Goal: Transaction & Acquisition: Purchase product/service

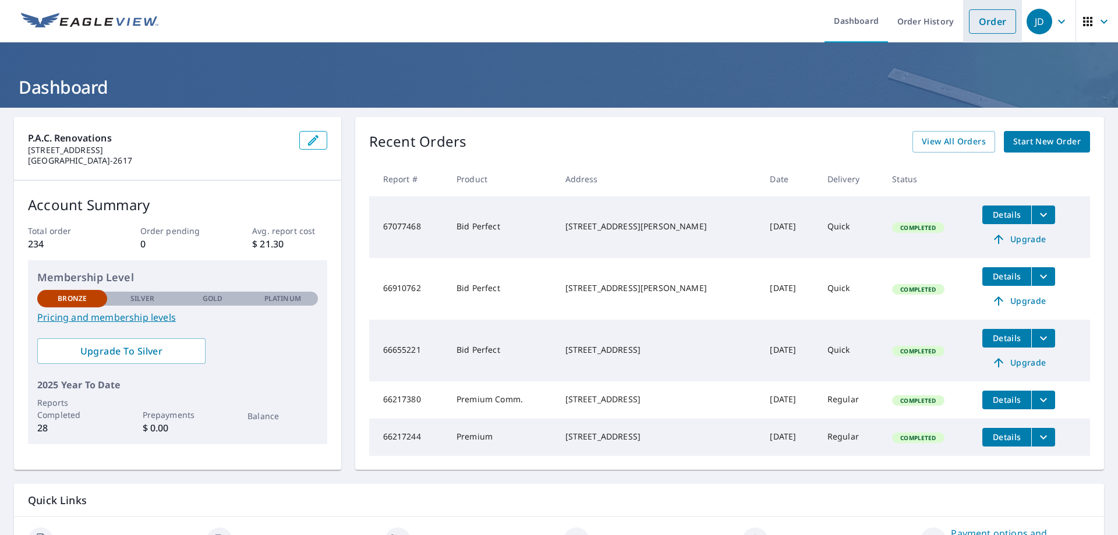
click at [984, 25] on link "Order" at bounding box center [992, 21] width 47 height 24
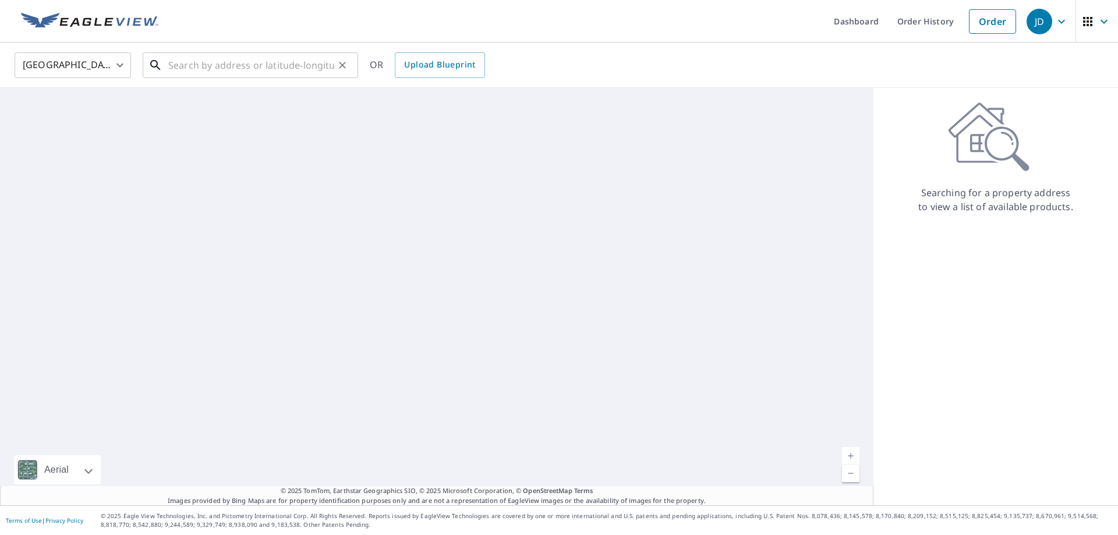
click at [189, 65] on input "text" at bounding box center [251, 65] width 166 height 33
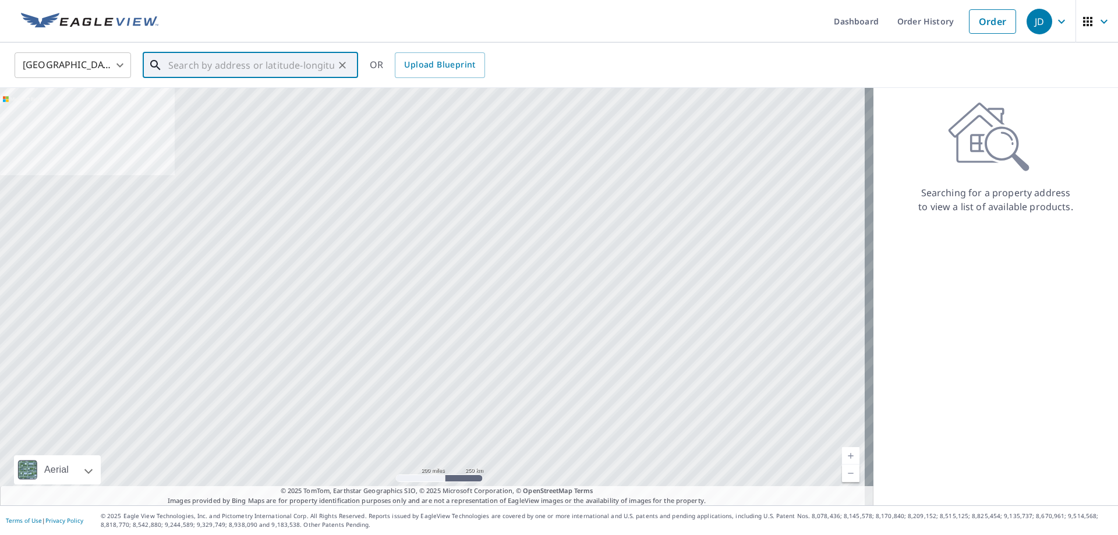
click at [172, 65] on input "text" at bounding box center [251, 65] width 166 height 33
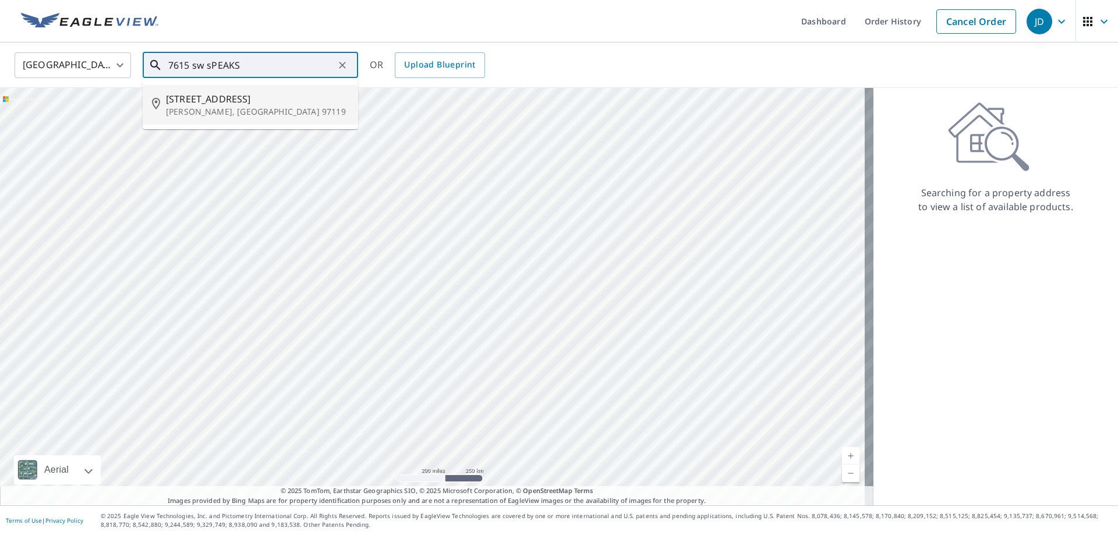
click at [201, 104] on span "[STREET_ADDRESS]" at bounding box center [257, 99] width 183 height 14
type input "[STREET_ADDRESS][PERSON_NAME]"
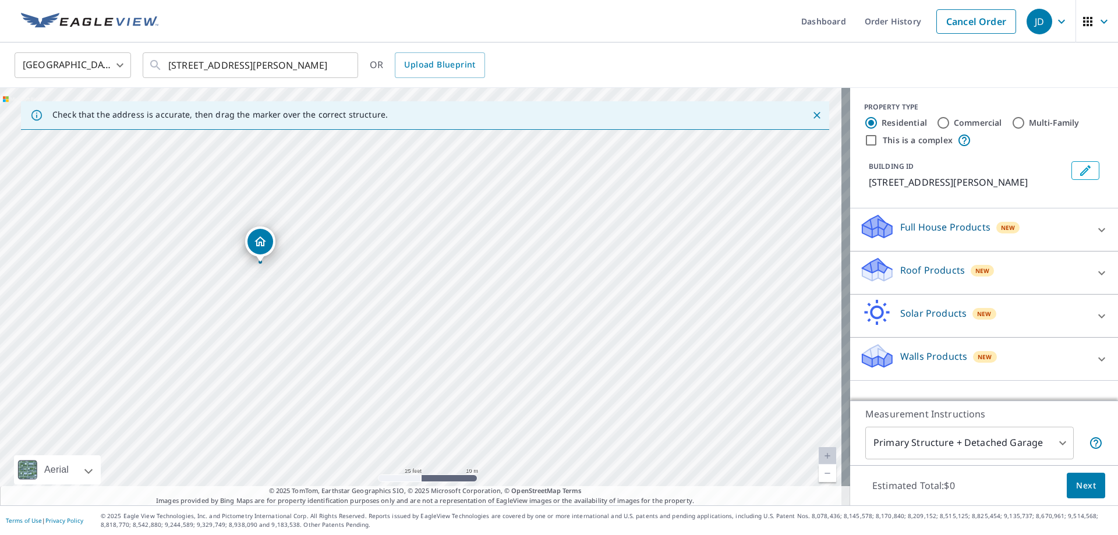
drag, startPoint x: 420, startPoint y: 296, endPoint x: 258, endPoint y: 250, distance: 168.5
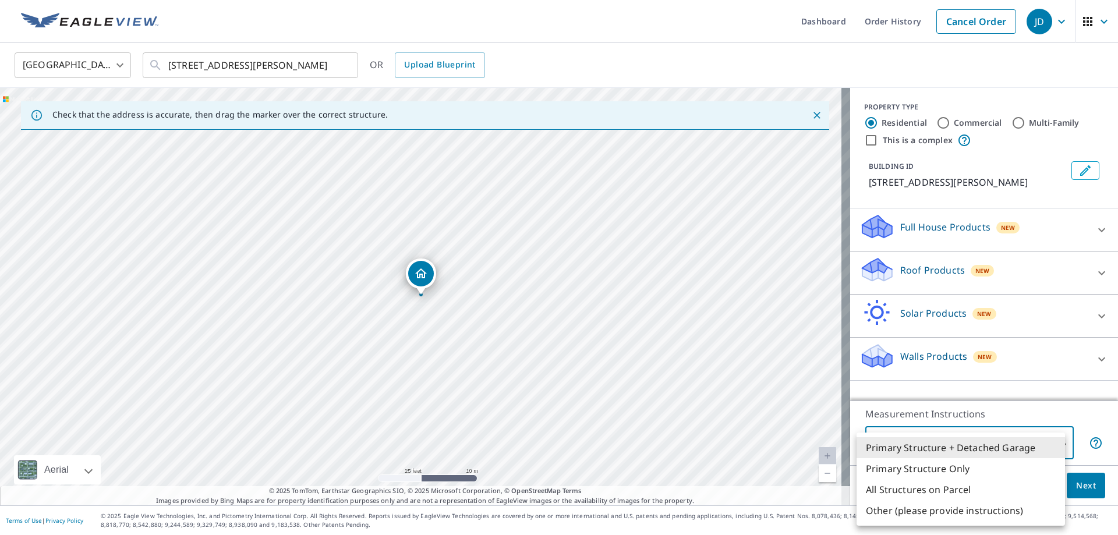
click at [1054, 443] on body "JD JD Dashboard Order History Cancel Order JD [GEOGRAPHIC_DATA] US ​ [STREET_AD…" at bounding box center [559, 267] width 1118 height 535
click at [894, 469] on li "Primary Structure Only" at bounding box center [961, 468] width 208 height 21
type input "2"
click at [1055, 443] on body "JD JD Dashboard Order History Cancel Order JD [GEOGRAPHIC_DATA] US ​ [STREET_AD…" at bounding box center [559, 267] width 1118 height 535
click at [723, 376] on div at bounding box center [559, 267] width 1118 height 535
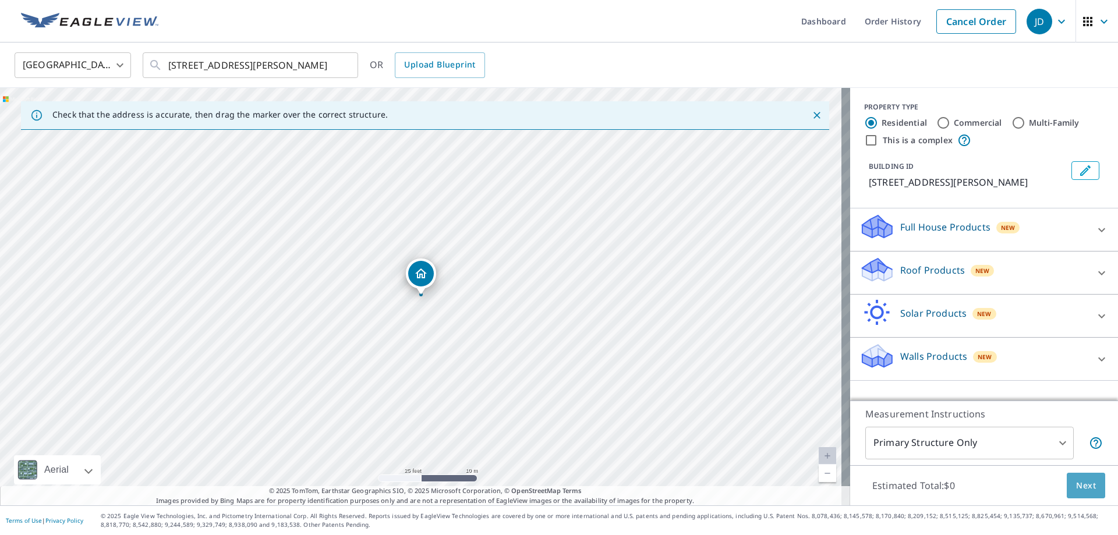
click at [1076, 481] on span "Next" at bounding box center [1086, 486] width 20 height 15
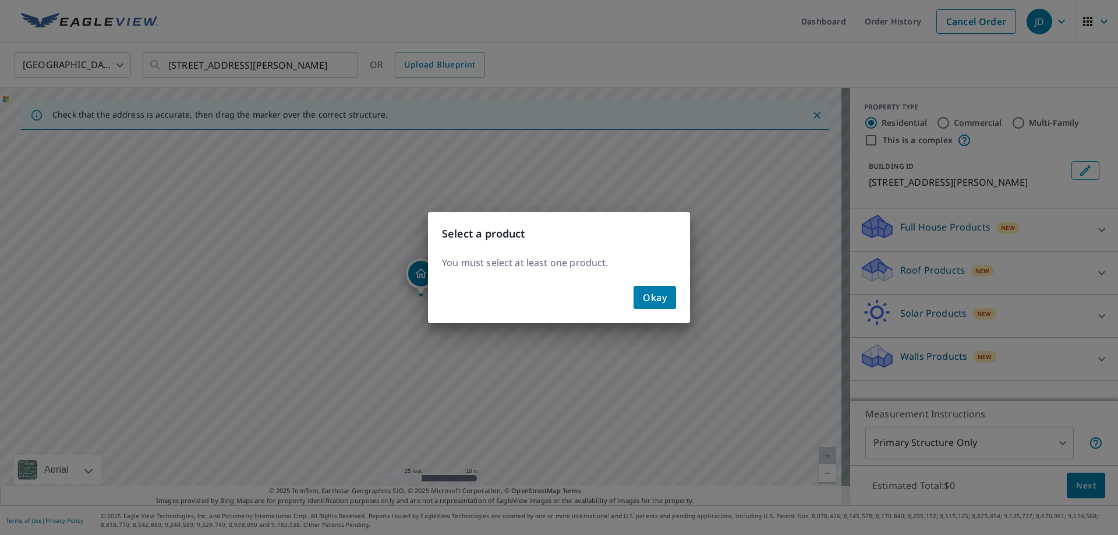
click at [886, 266] on div "Select a product You must select at least one product. Okay" at bounding box center [559, 267] width 1118 height 535
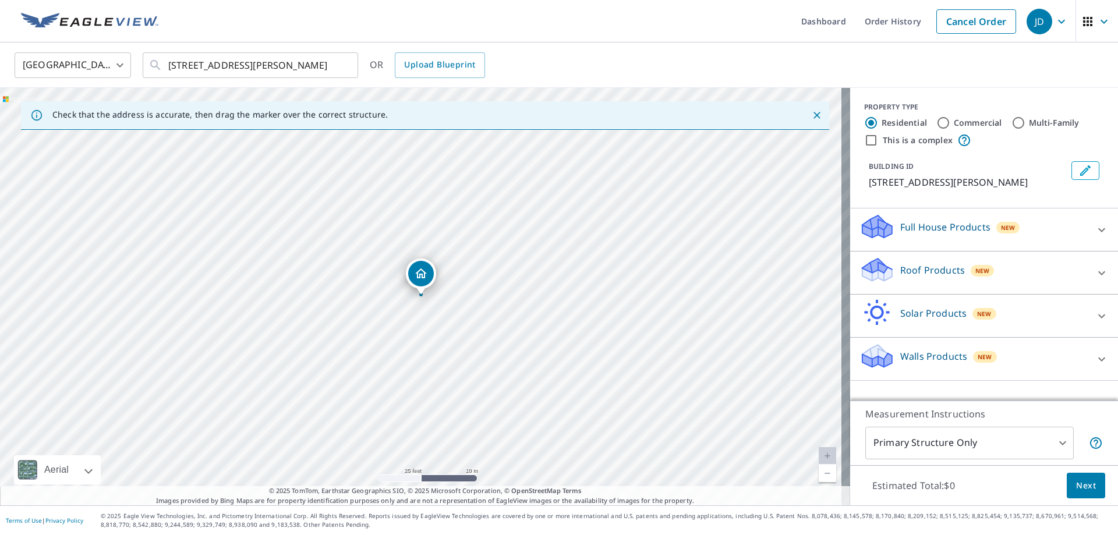
click at [886, 268] on div "Roof Products New" at bounding box center [974, 272] width 228 height 33
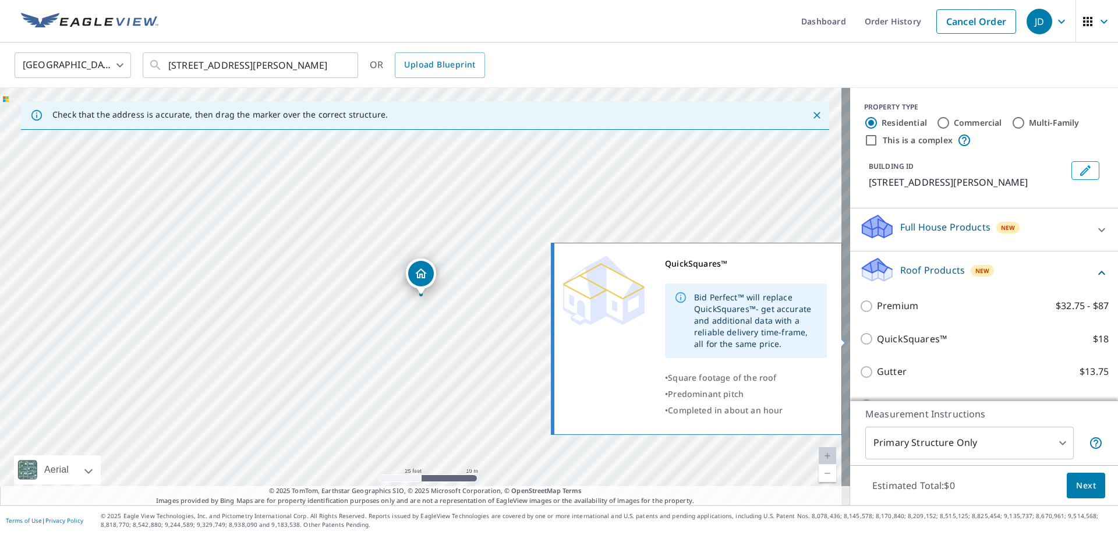
click at [860, 336] on input "QuickSquares™ $18" at bounding box center [868, 339] width 17 height 14
checkbox input "true"
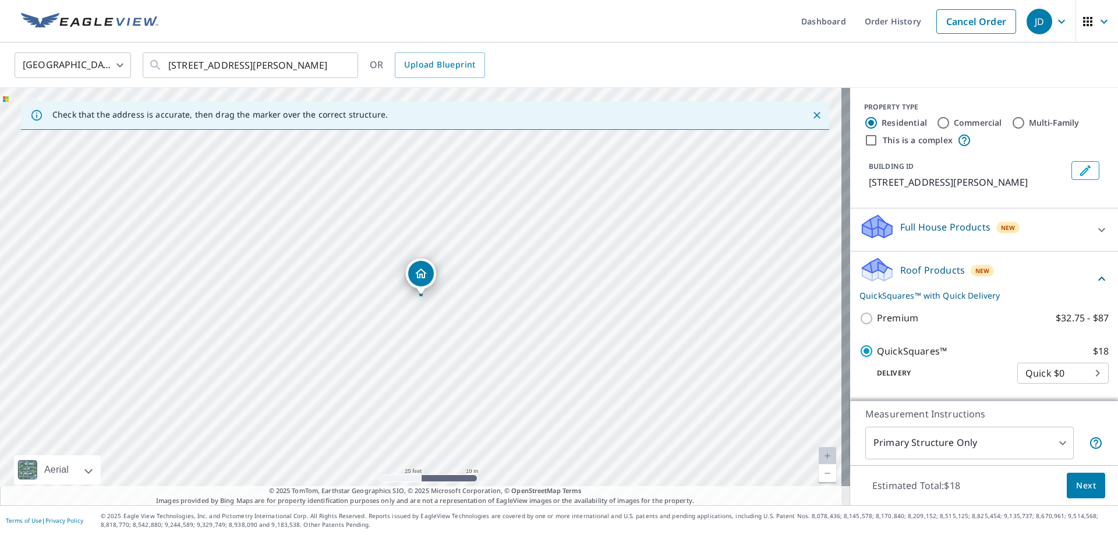
click at [1078, 483] on span "Next" at bounding box center [1086, 486] width 20 height 15
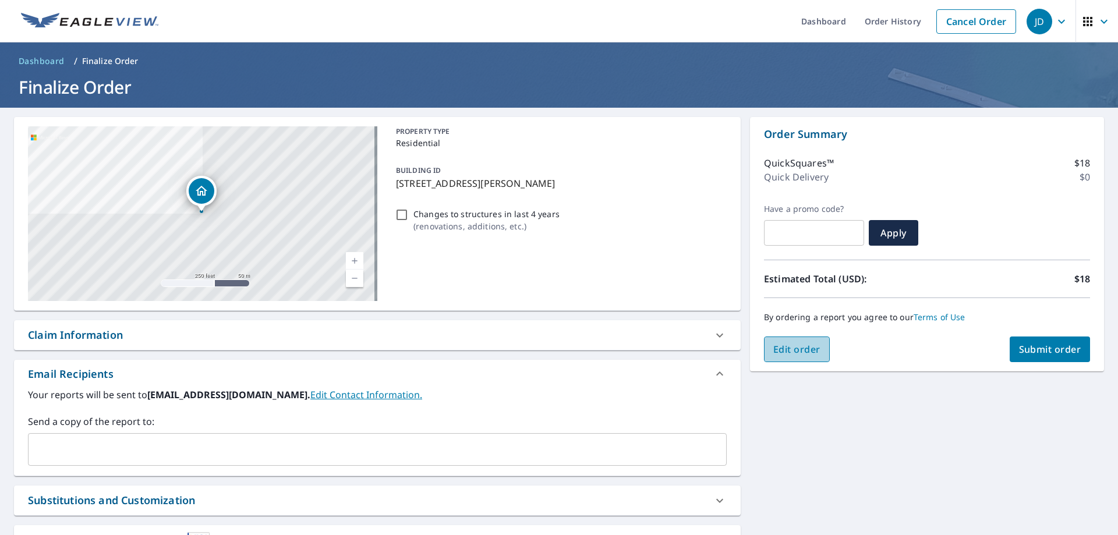
click at [774, 352] on span "Edit order" at bounding box center [796, 349] width 47 height 13
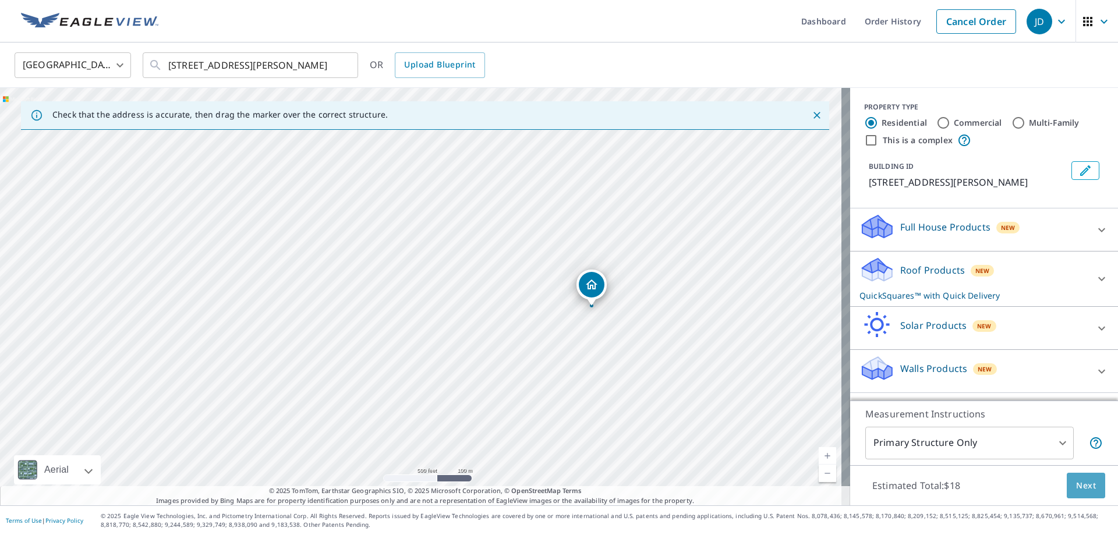
click at [1082, 484] on span "Next" at bounding box center [1086, 486] width 20 height 15
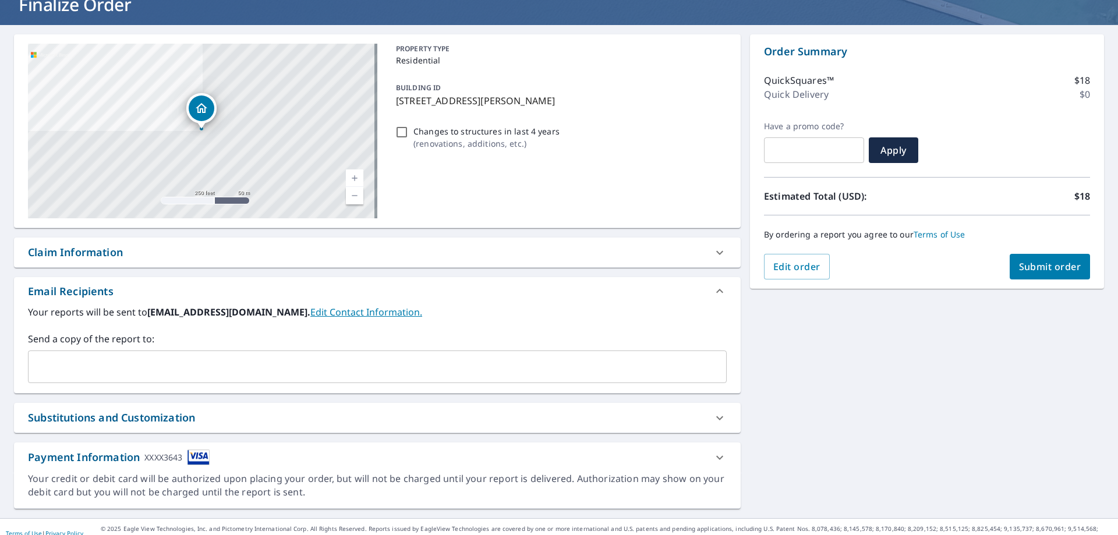
scroll to position [96, 0]
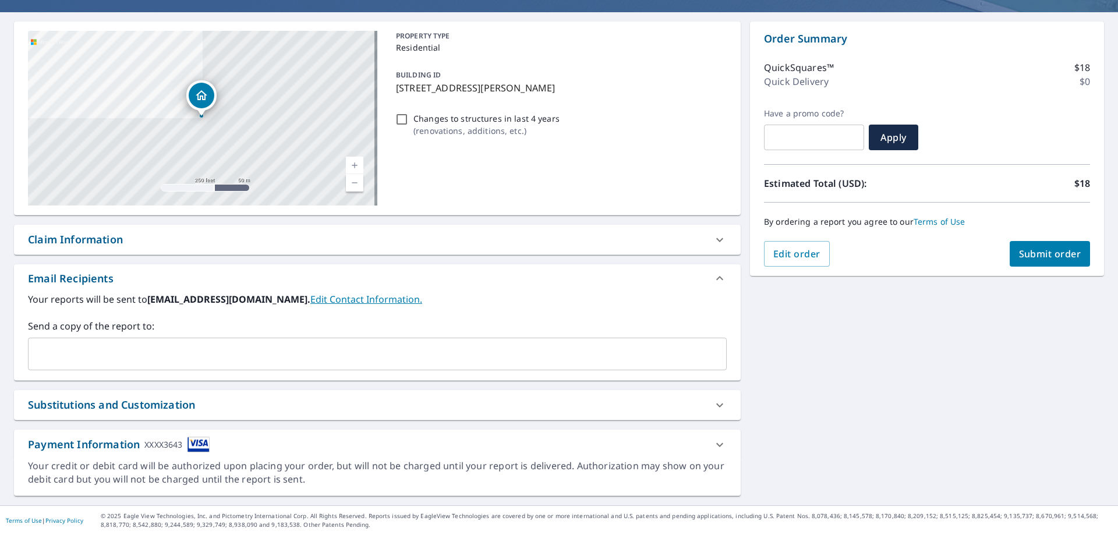
click at [715, 404] on icon at bounding box center [720, 405] width 14 height 14
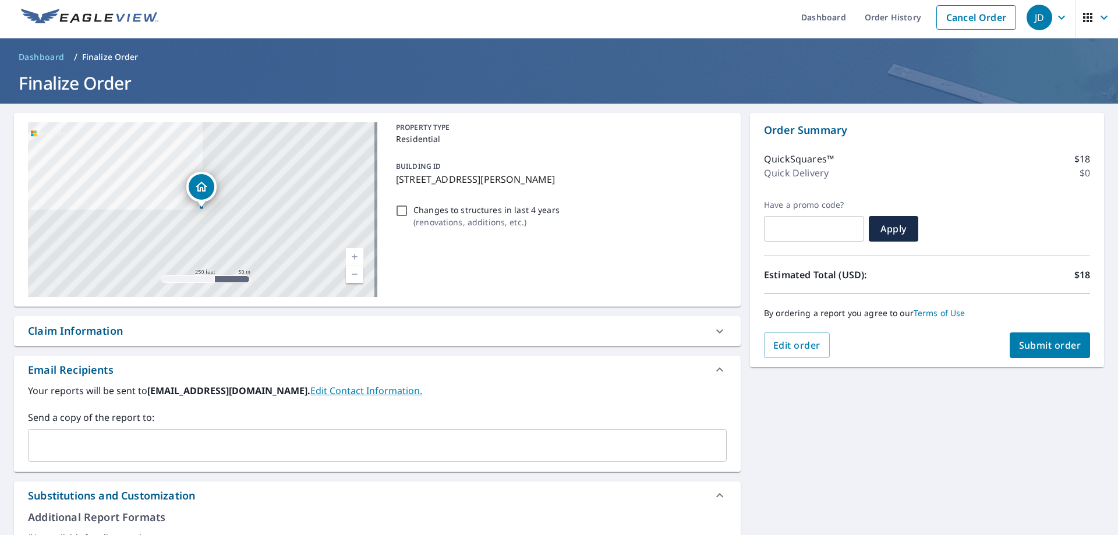
scroll to position [0, 0]
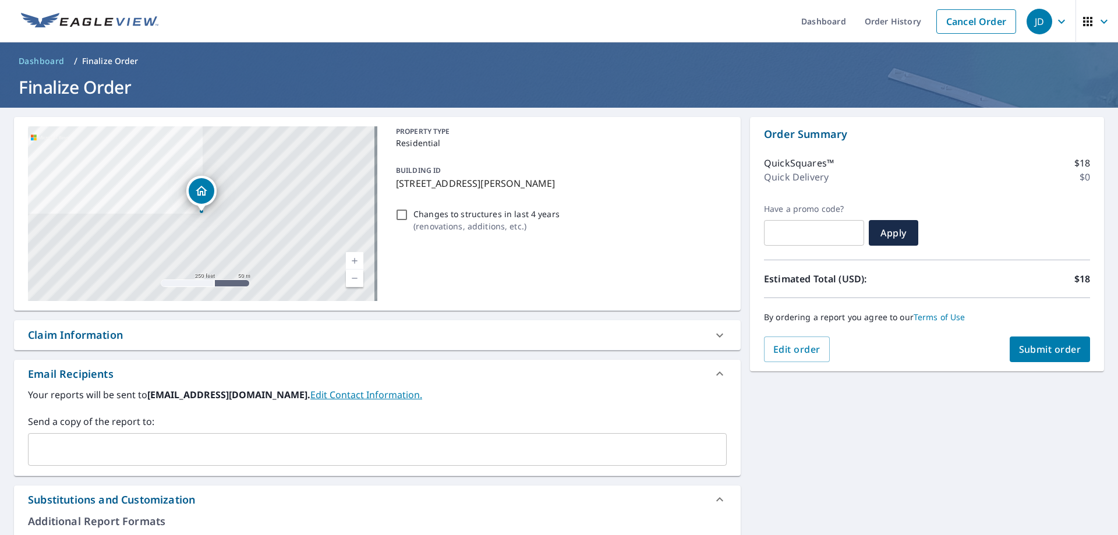
click at [1097, 22] on icon "button" at bounding box center [1104, 22] width 14 height 14
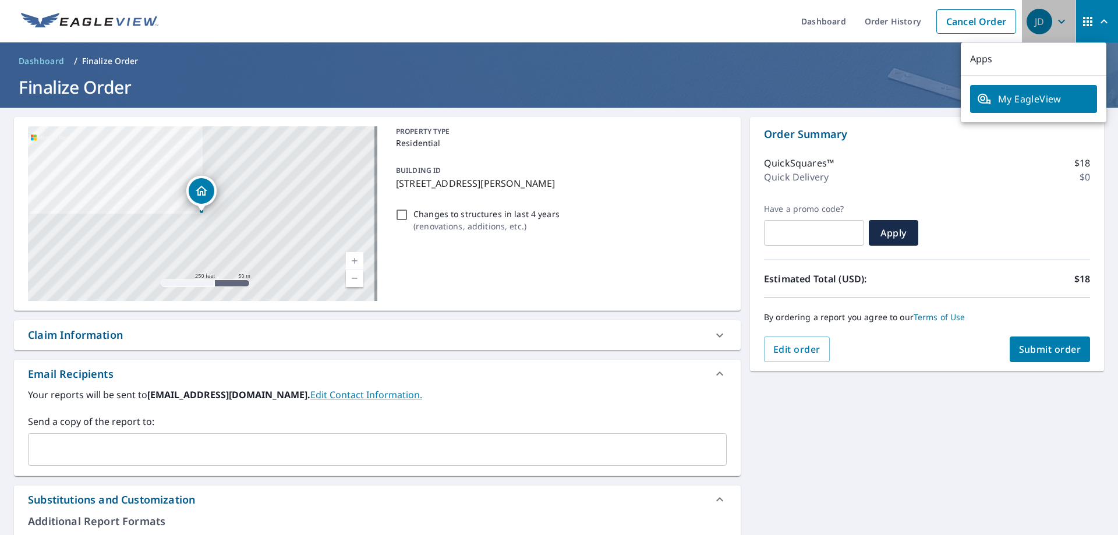
click at [1055, 20] on icon "button" at bounding box center [1062, 22] width 14 height 14
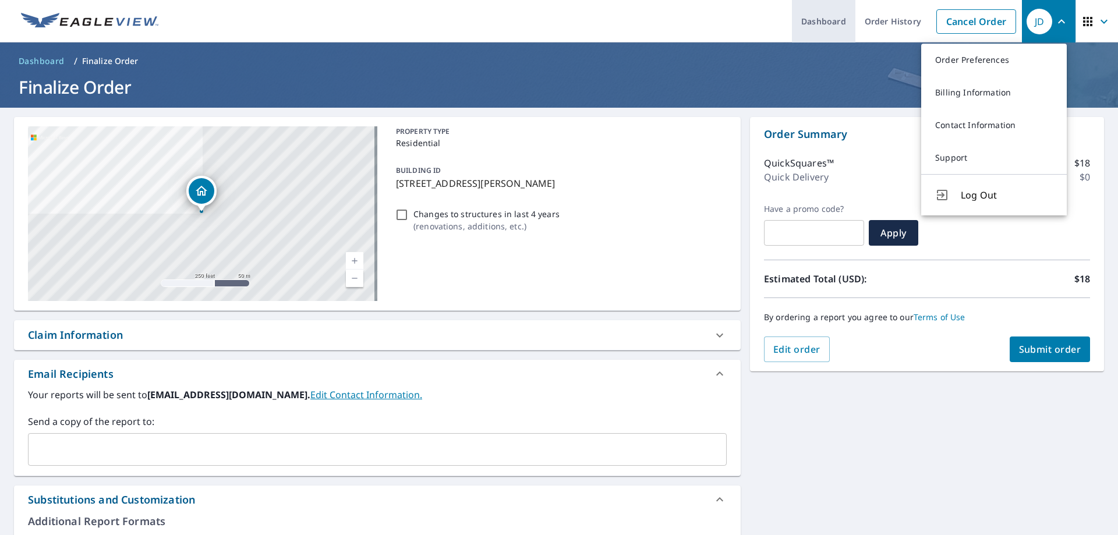
click at [822, 23] on link "Dashboard" at bounding box center [823, 21] width 63 height 43
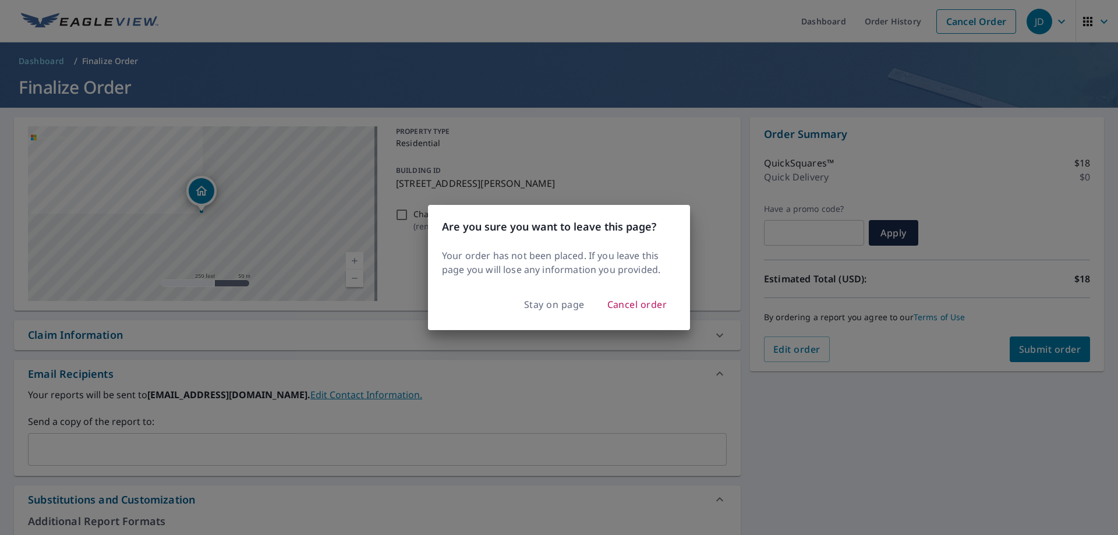
click at [632, 130] on div "Are you sure you want to leave this page? Your order has not been placed. If yo…" at bounding box center [559, 267] width 1118 height 535
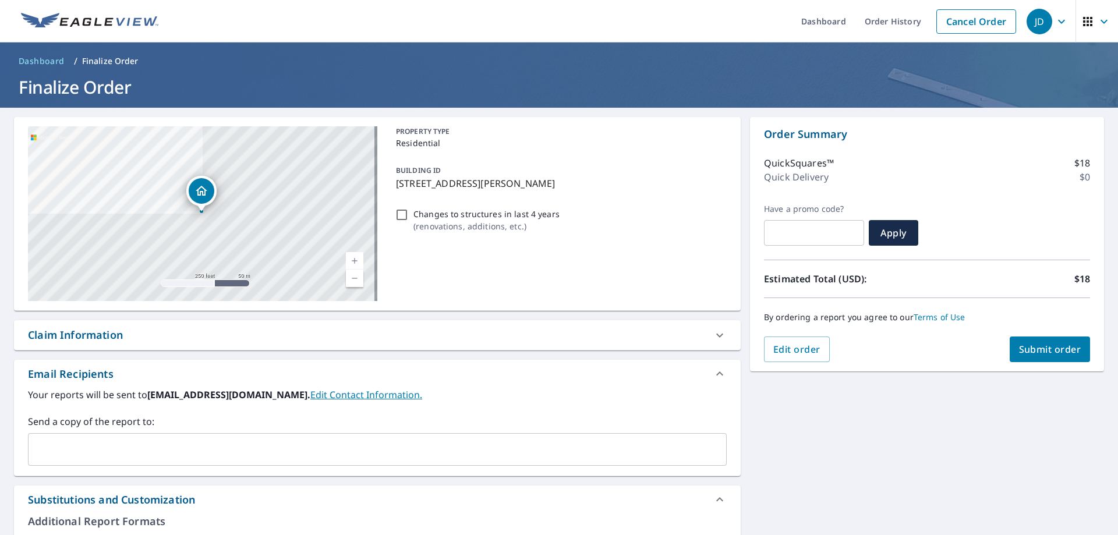
click at [1032, 348] on span "Submit order" at bounding box center [1050, 349] width 62 height 13
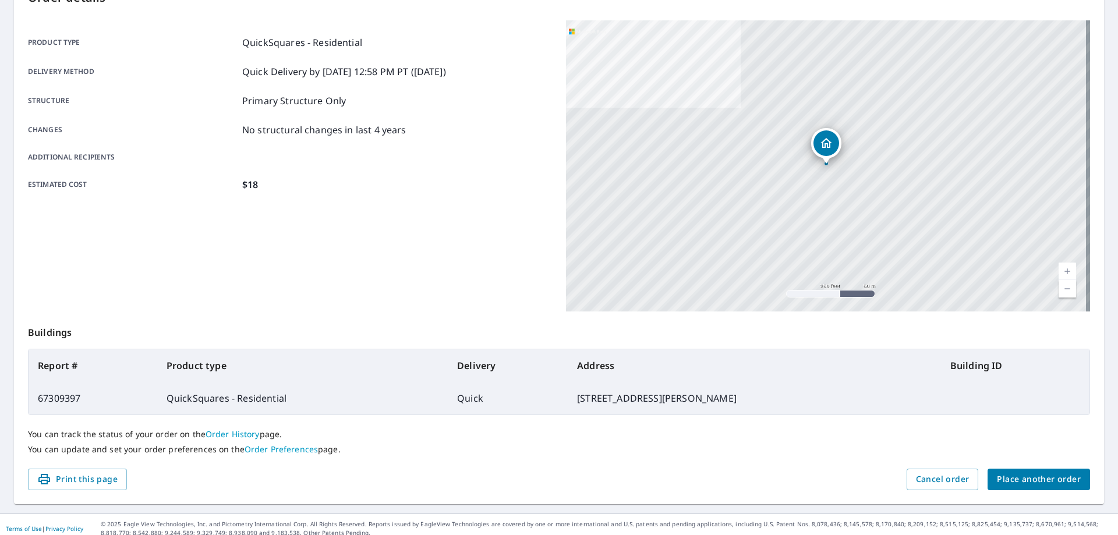
scroll to position [150, 0]
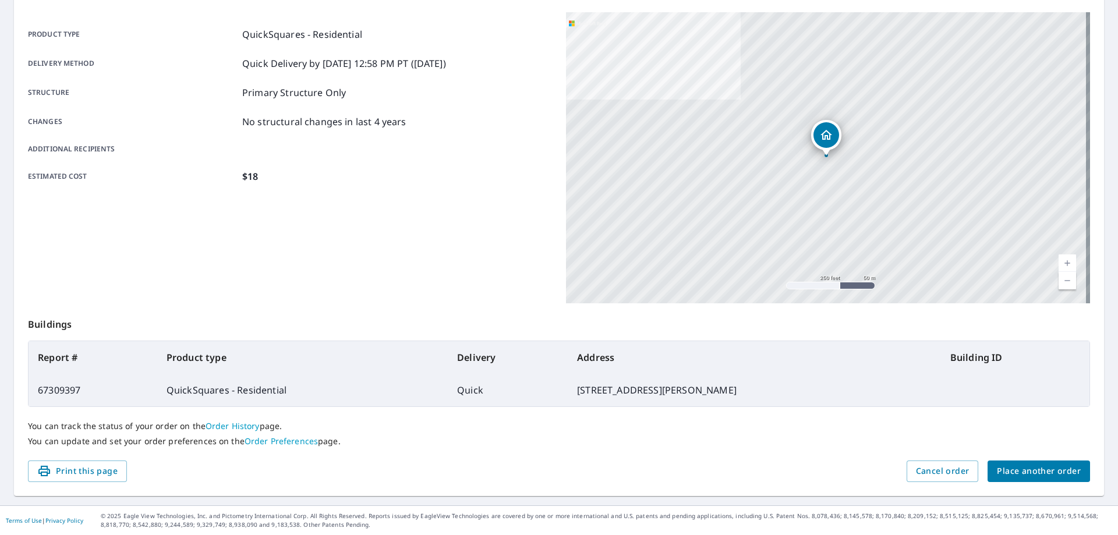
click at [1011, 471] on span "Place another order" at bounding box center [1039, 471] width 84 height 15
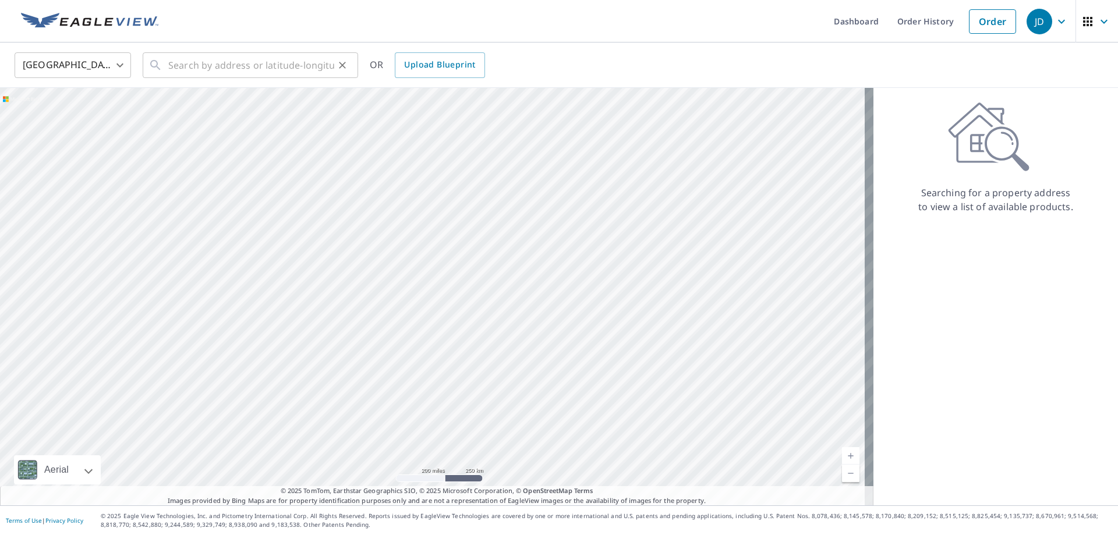
click at [167, 66] on div "​" at bounding box center [250, 65] width 215 height 26
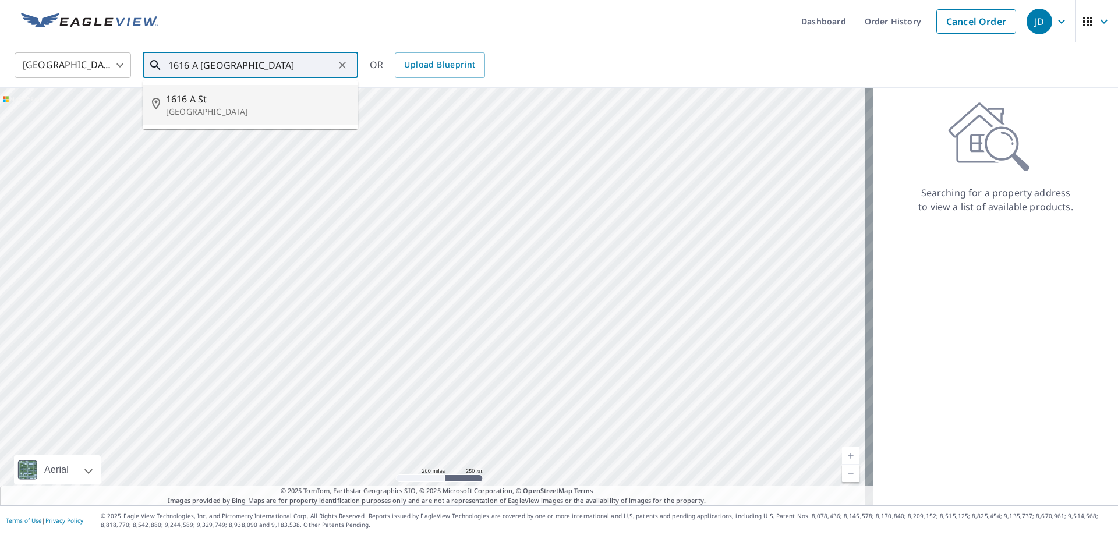
click at [199, 108] on p "[GEOGRAPHIC_DATA]" at bounding box center [257, 112] width 183 height 12
type input "[STREET_ADDRESS]"
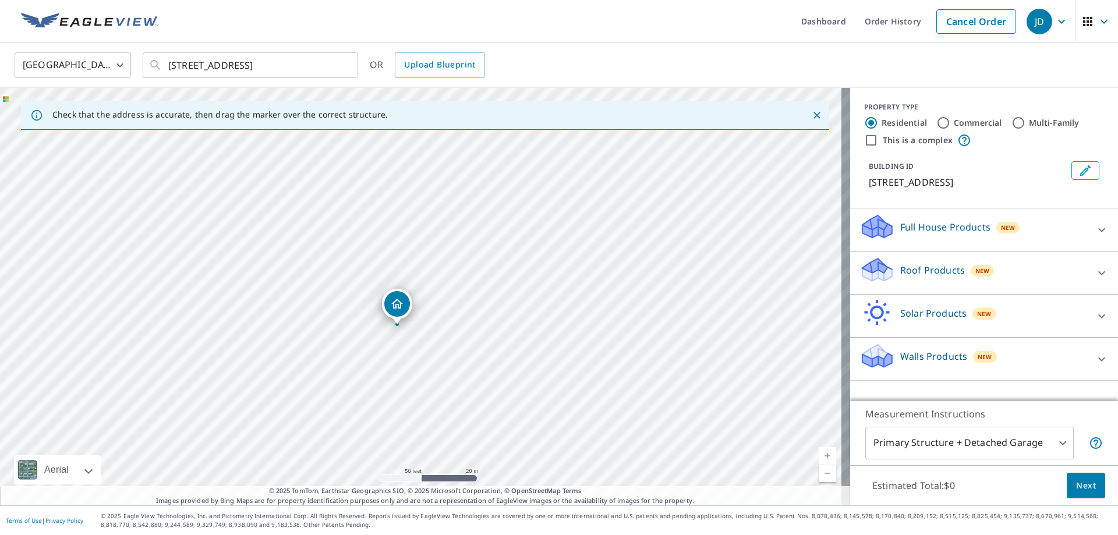
drag, startPoint x: 406, startPoint y: 330, endPoint x: 410, endPoint y: 345, distance: 15.5
click at [410, 345] on div "[STREET_ADDRESS]" at bounding box center [425, 297] width 850 height 418
drag, startPoint x: 383, startPoint y: 301, endPoint x: 353, endPoint y: 281, distance: 35.7
click at [884, 270] on icon at bounding box center [888, 273] width 8 height 13
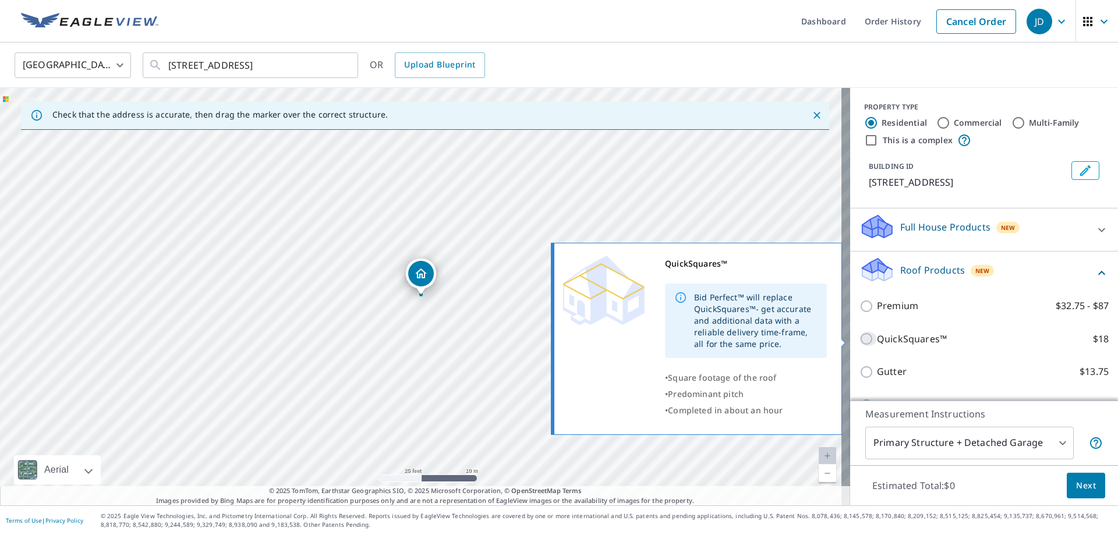
click at [862, 341] on input "QuickSquares™ $18" at bounding box center [868, 339] width 17 height 14
checkbox input "true"
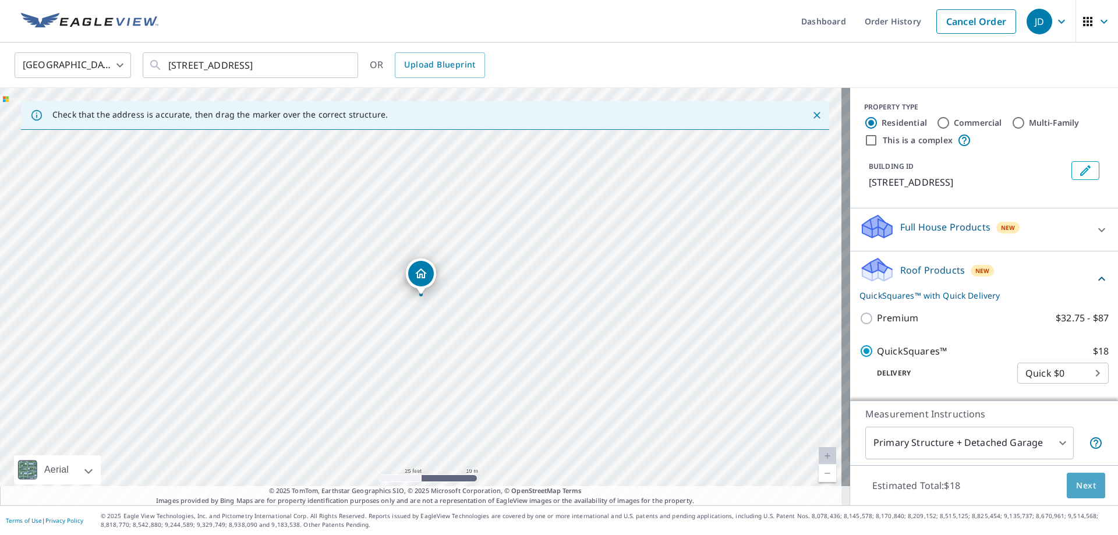
click at [1085, 483] on span "Next" at bounding box center [1086, 486] width 20 height 15
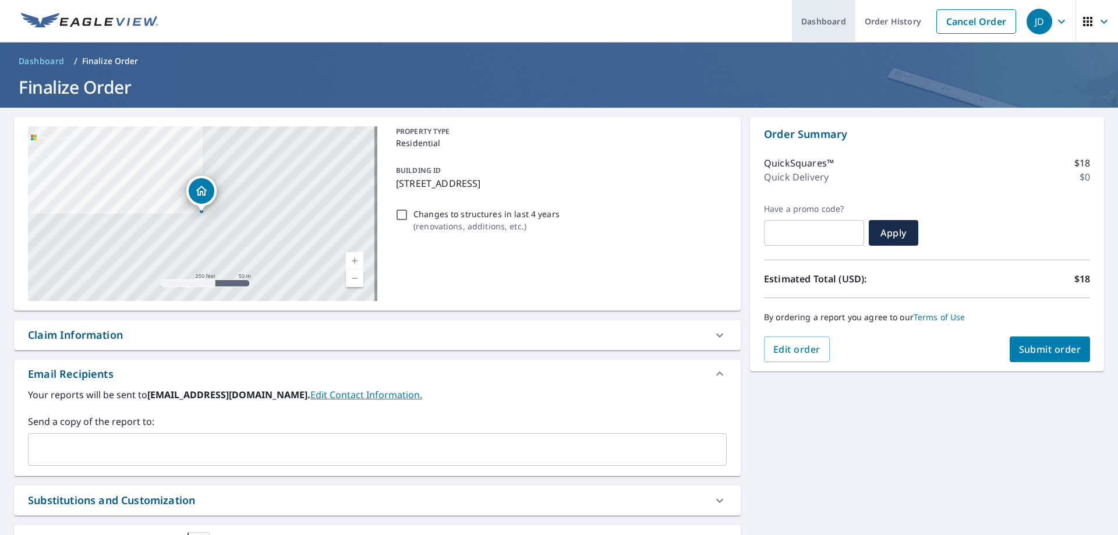
click at [804, 17] on link "Dashboard" at bounding box center [823, 21] width 63 height 43
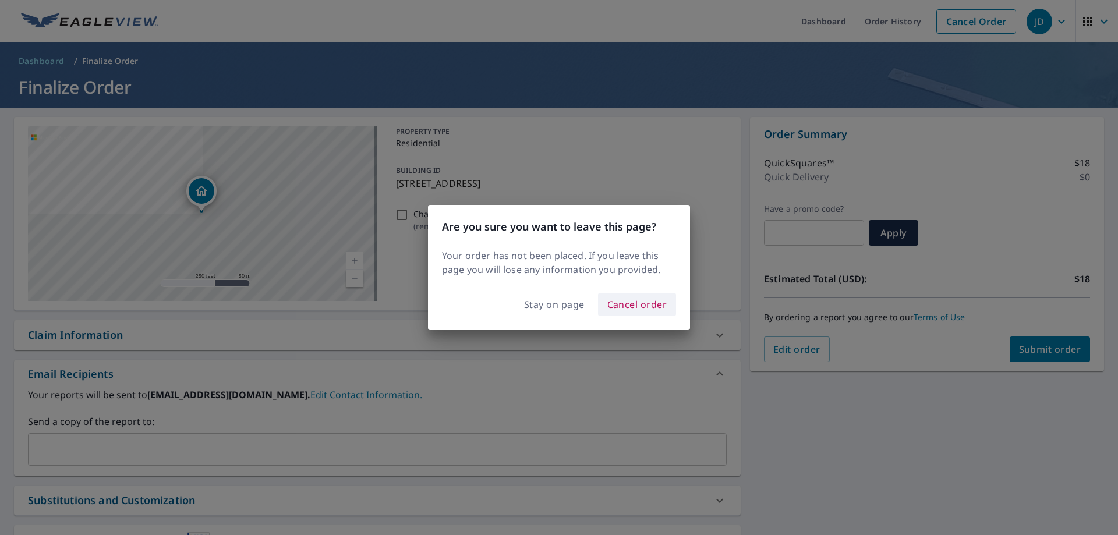
click at [628, 302] on span "Cancel order" at bounding box center [637, 304] width 60 height 16
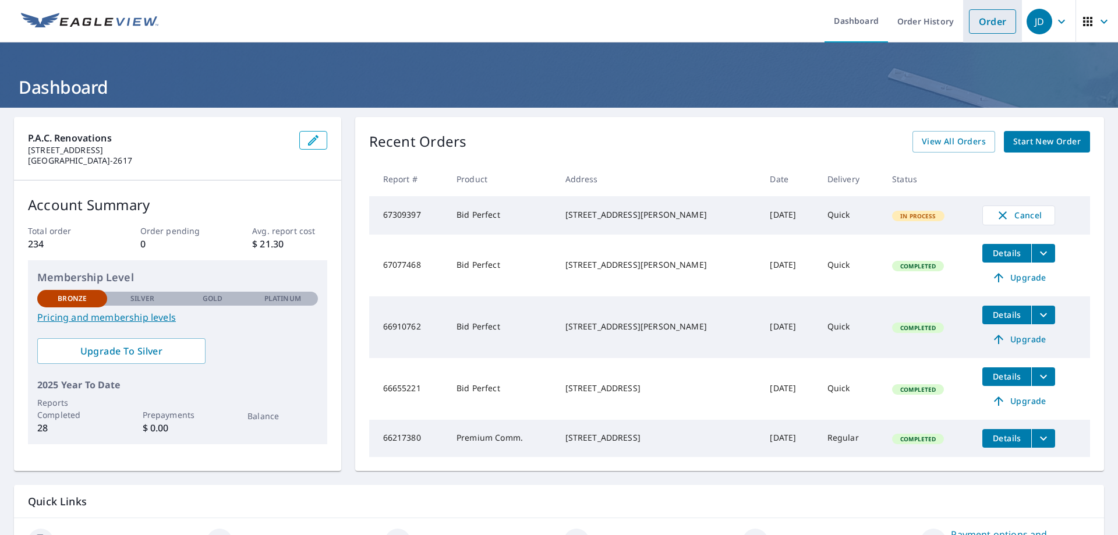
click at [999, 18] on link "Order" at bounding box center [992, 21] width 47 height 24
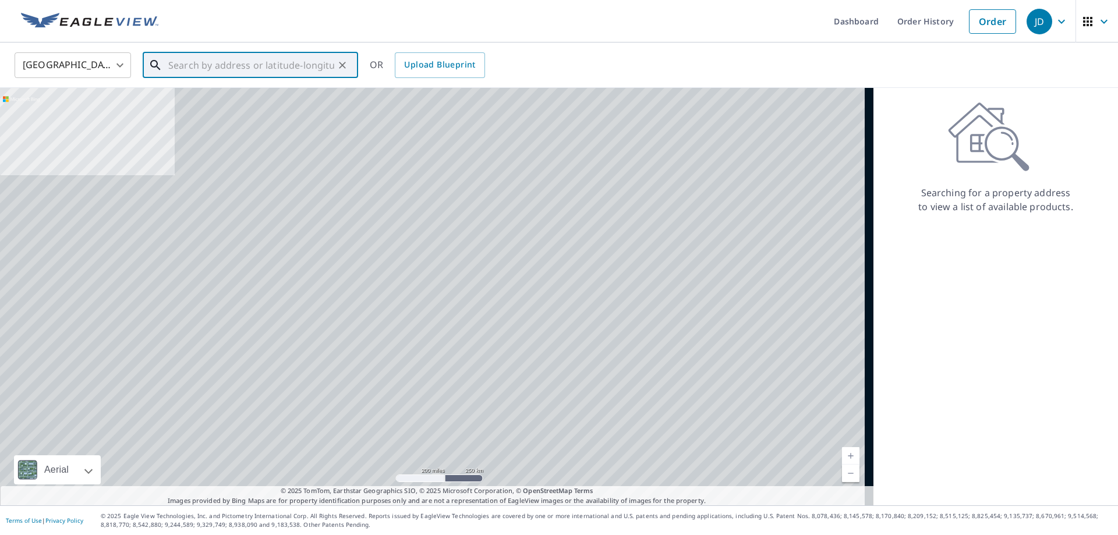
click at [192, 63] on input "text" at bounding box center [251, 65] width 166 height 33
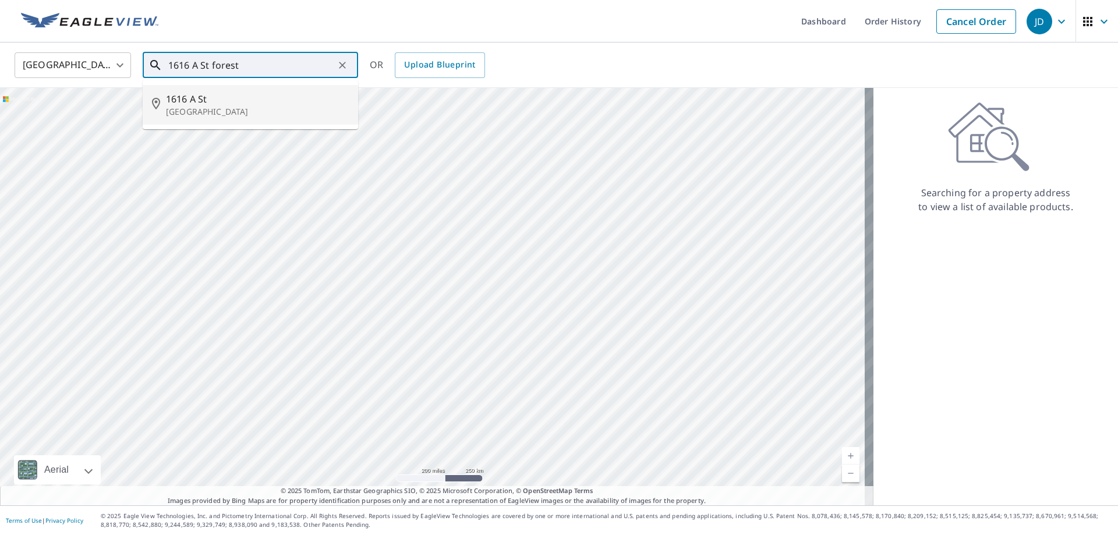
click at [215, 114] on p "[GEOGRAPHIC_DATA]" at bounding box center [257, 112] width 183 height 12
type input "[STREET_ADDRESS]"
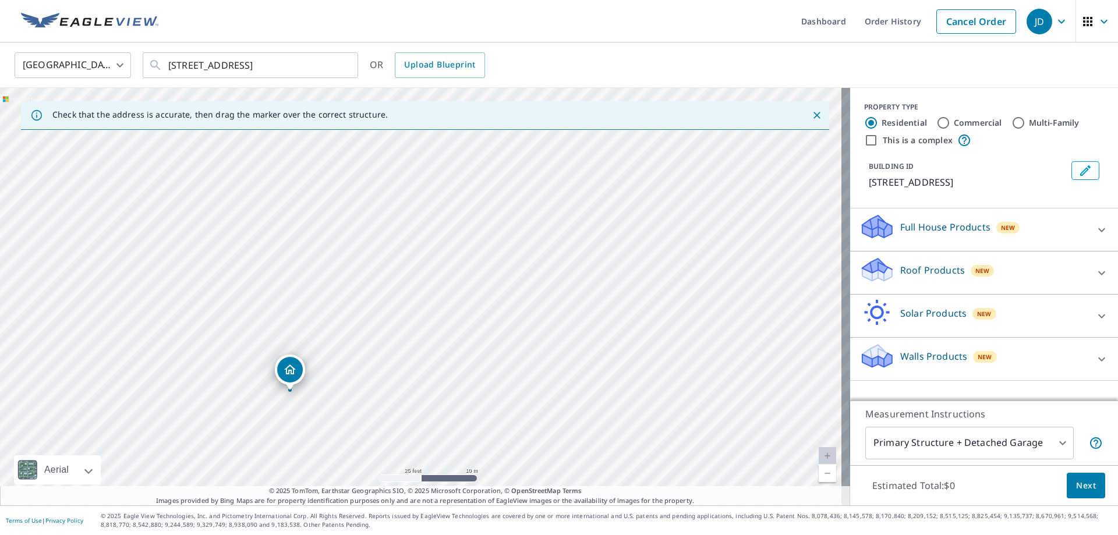
drag, startPoint x: 306, startPoint y: 402, endPoint x: 287, endPoint y: 388, distance: 23.3
click at [872, 269] on icon at bounding box center [877, 266] width 30 height 15
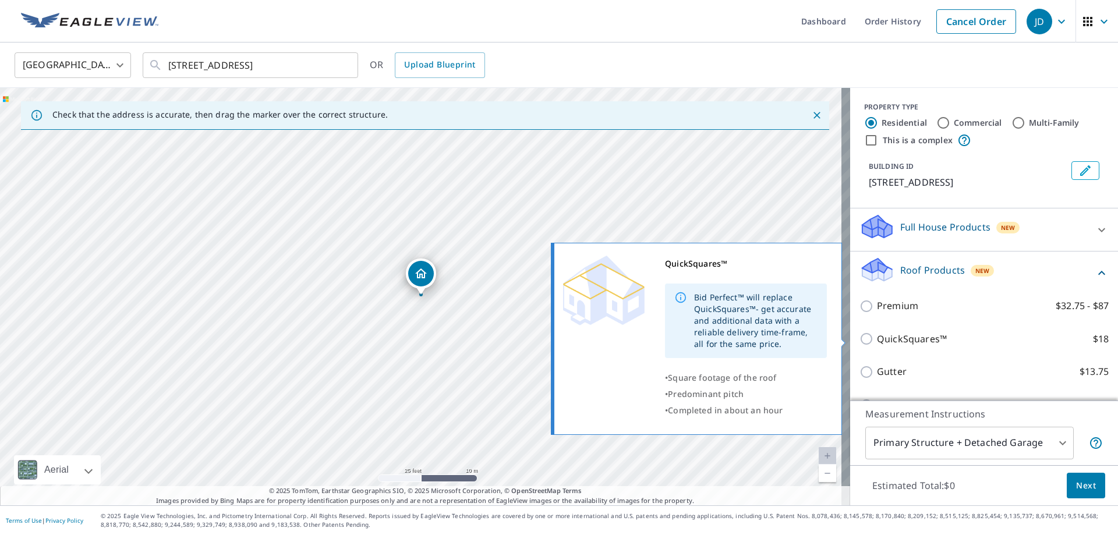
click at [860, 338] on input "QuickSquares™ $18" at bounding box center [868, 339] width 17 height 14
checkbox input "true"
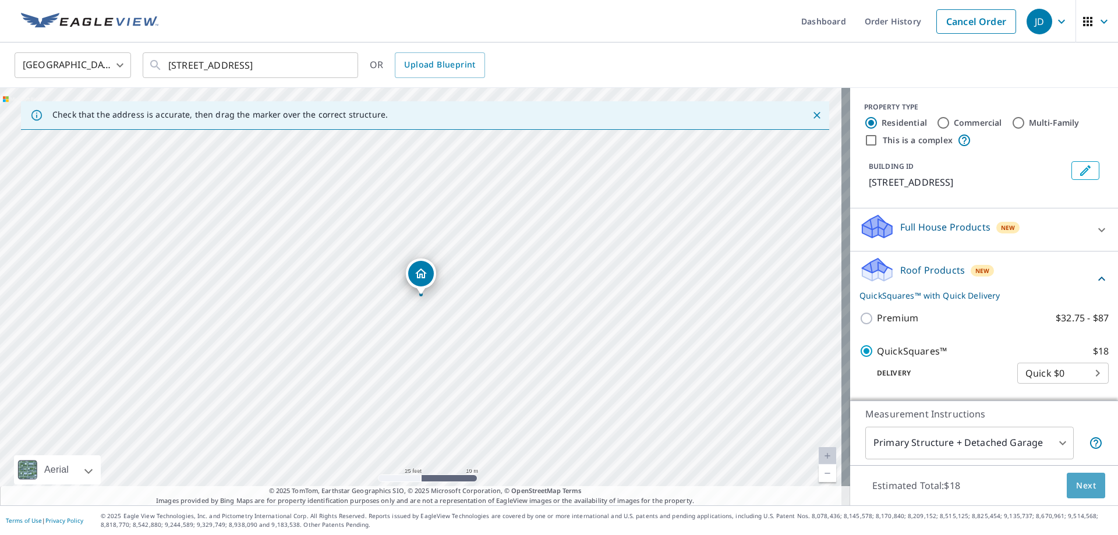
click at [1079, 484] on span "Next" at bounding box center [1086, 486] width 20 height 15
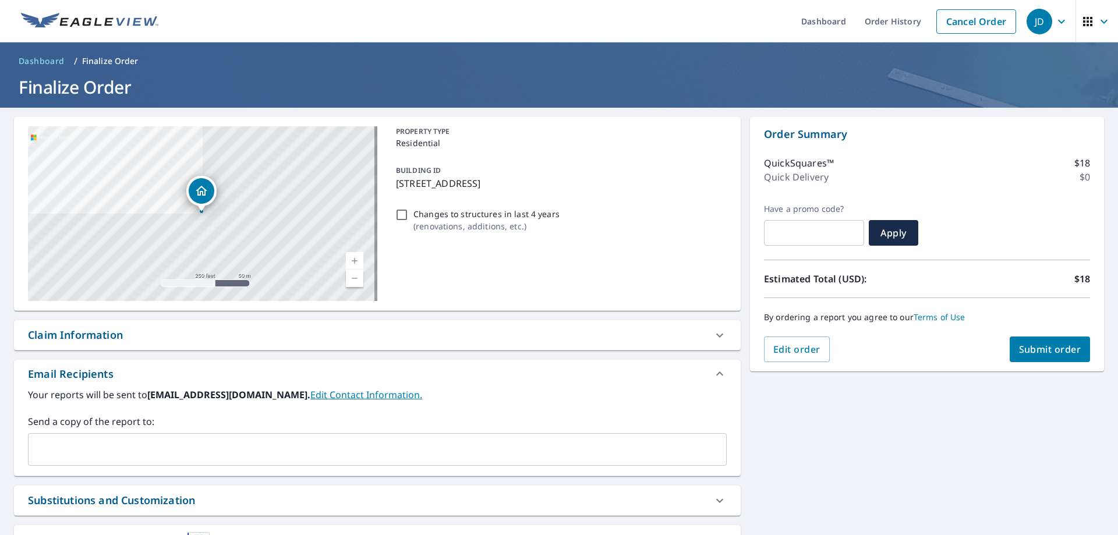
click at [1042, 346] on span "Submit order" at bounding box center [1050, 349] width 62 height 13
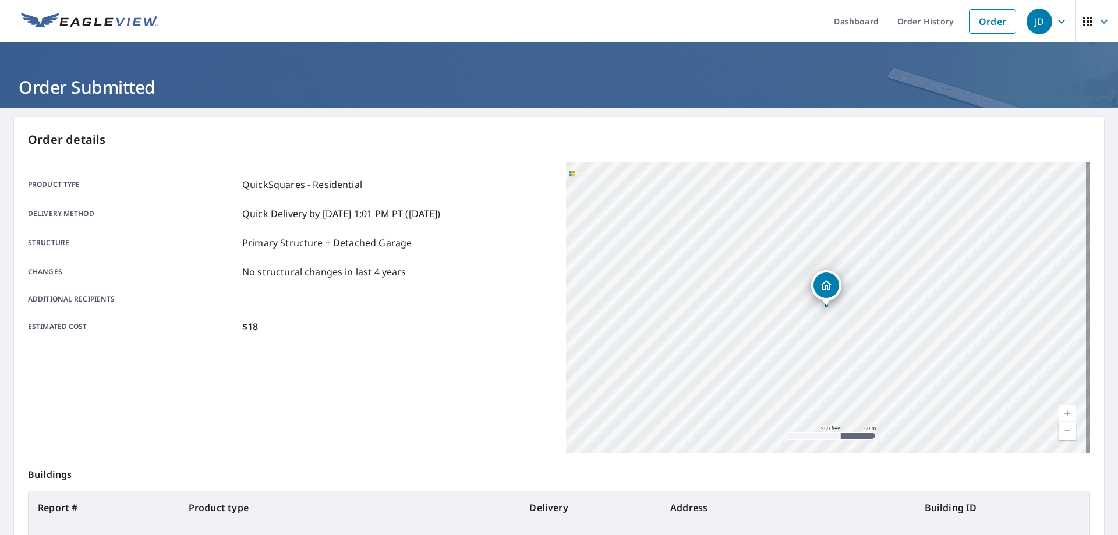
click at [1036, 25] on div "JD" at bounding box center [1040, 22] width 26 height 26
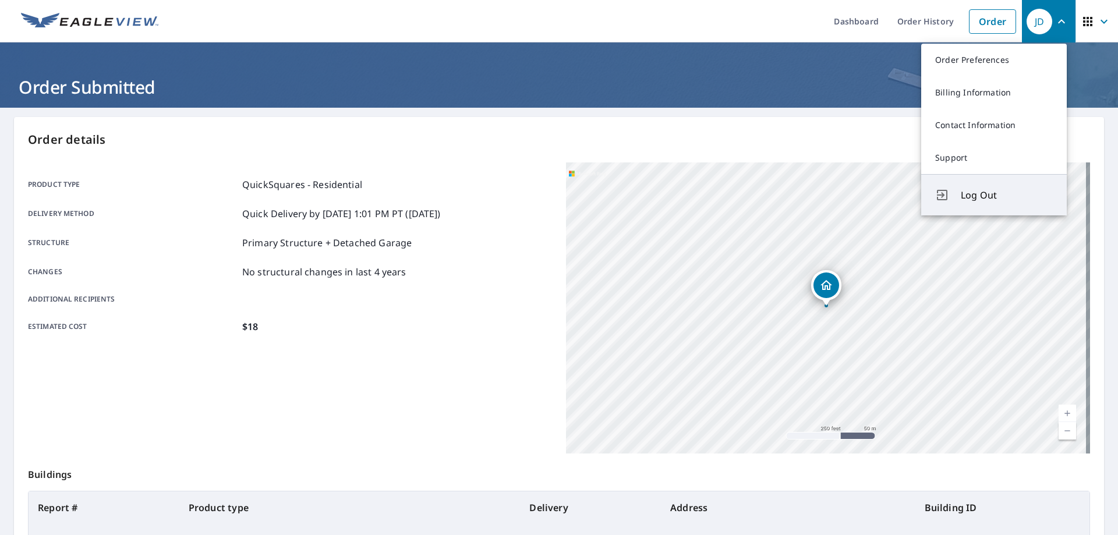
click at [970, 196] on span "Log Out" at bounding box center [1007, 195] width 92 height 14
